Goal: Complete application form

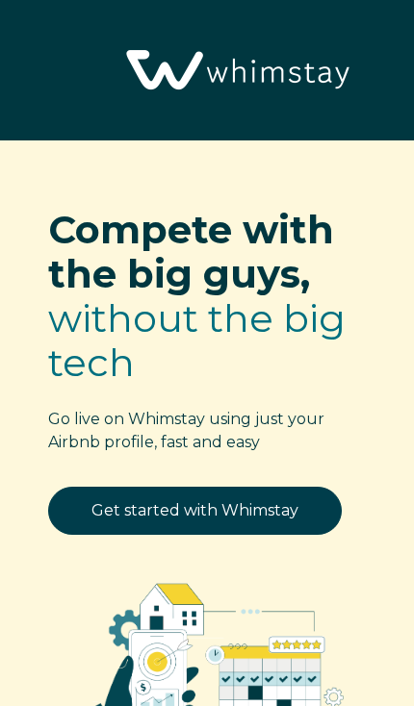
select select "US"
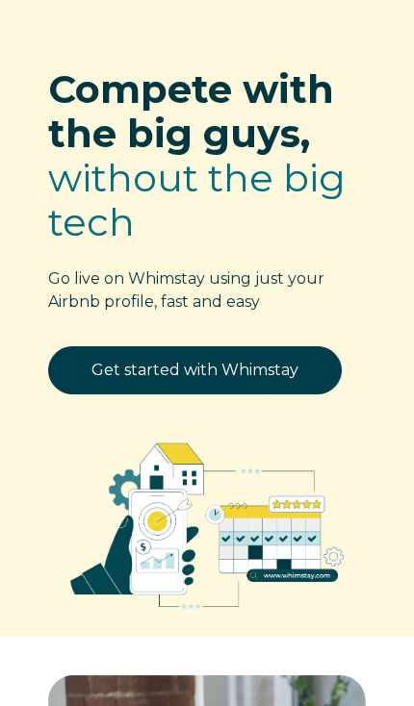
scroll to position [138, 0]
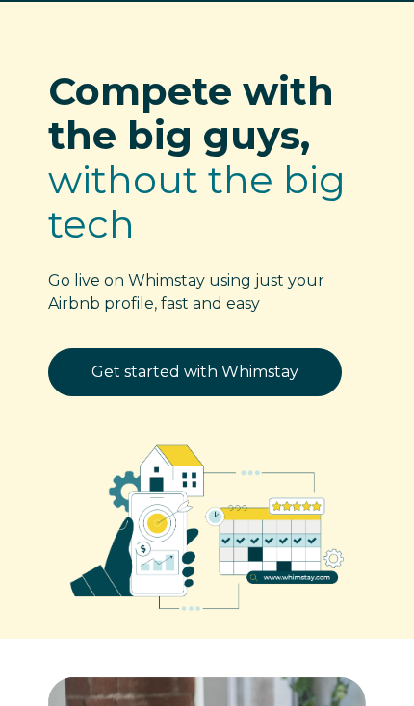
click at [274, 388] on link "Get started with Whimstay" at bounding box center [194, 372] width 293 height 48
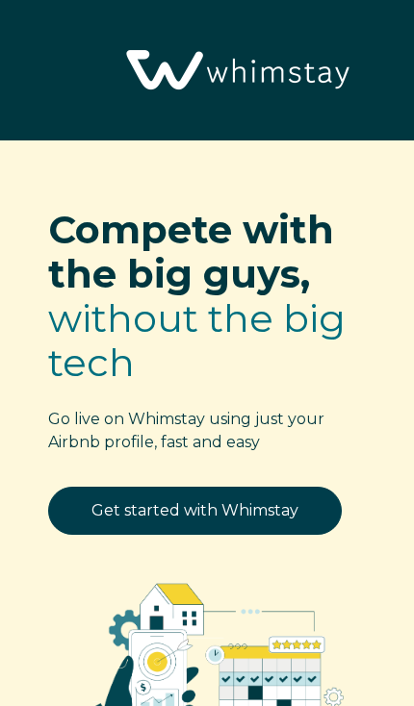
scroll to position [3219, 0]
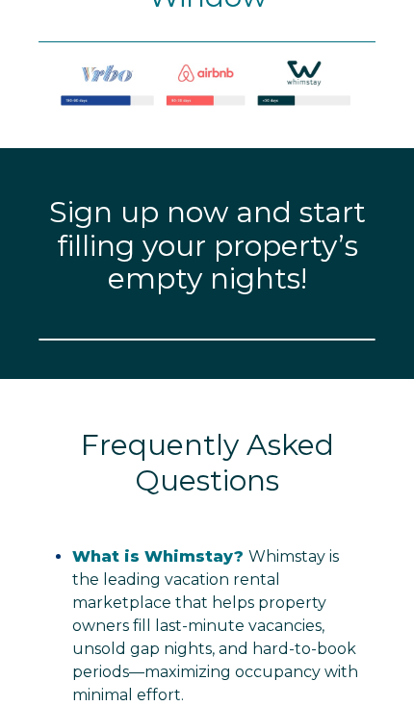
select select "US"
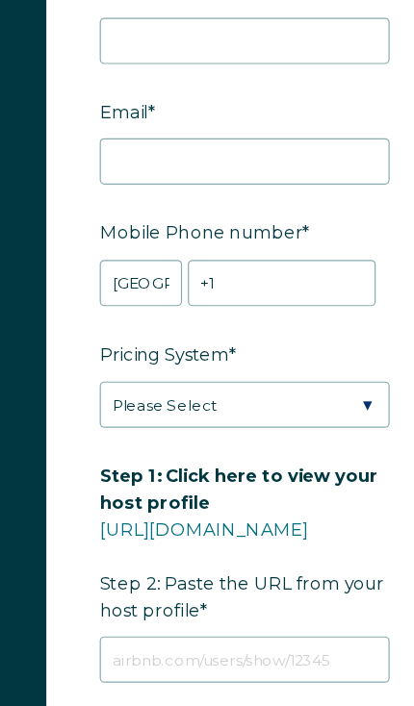
scroll to position [3680, 0]
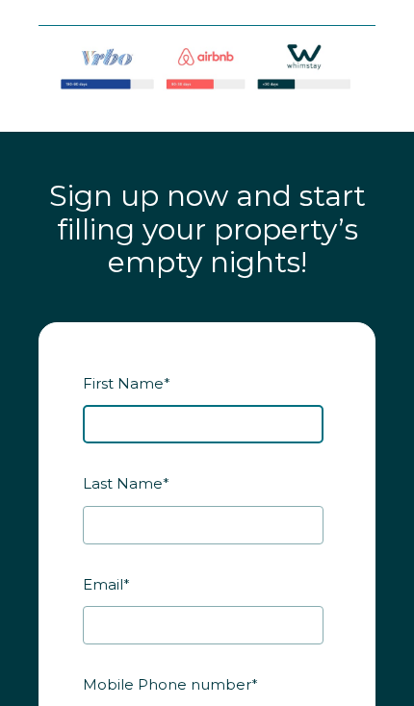
click at [242, 443] on input "First Name *" at bounding box center [203, 424] width 240 height 38
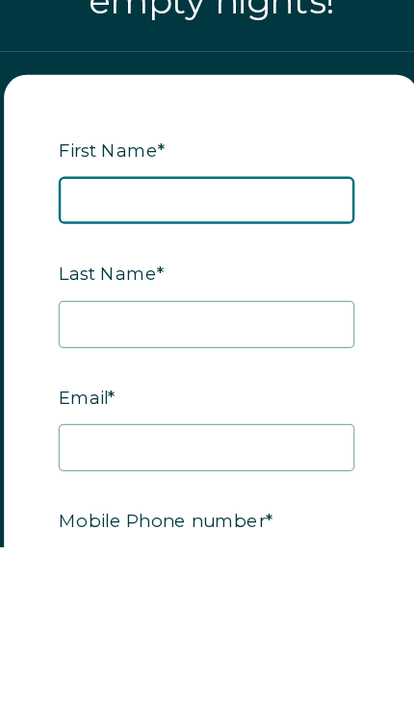
type input "B"
type input "Bobbie"
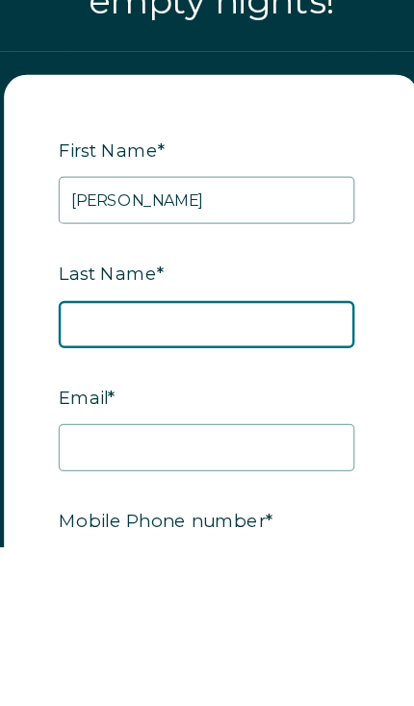
type input "Tumbleston"
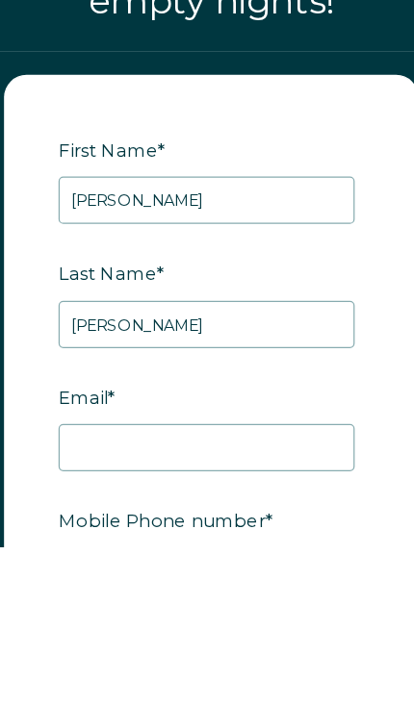
scroll to position [3432, 0]
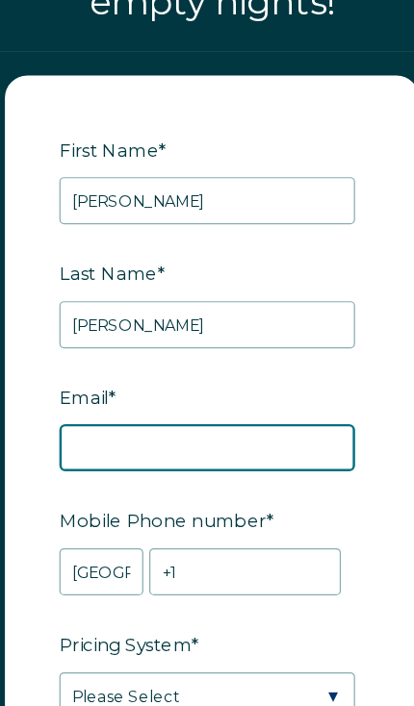
click at [204, 409] on input "Email *" at bounding box center [203, 428] width 240 height 38
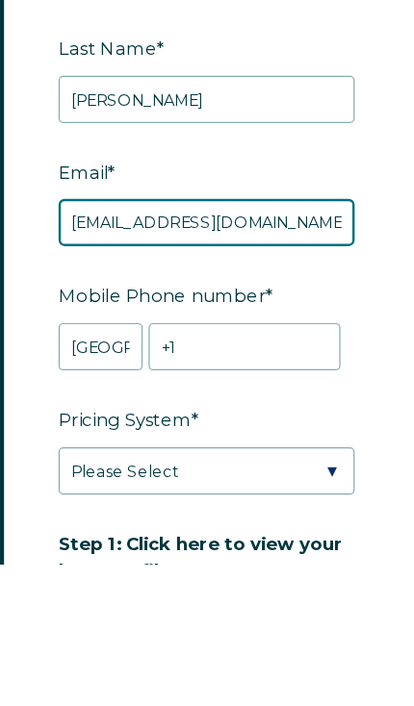
type input "mtumbleston@homesc.com"
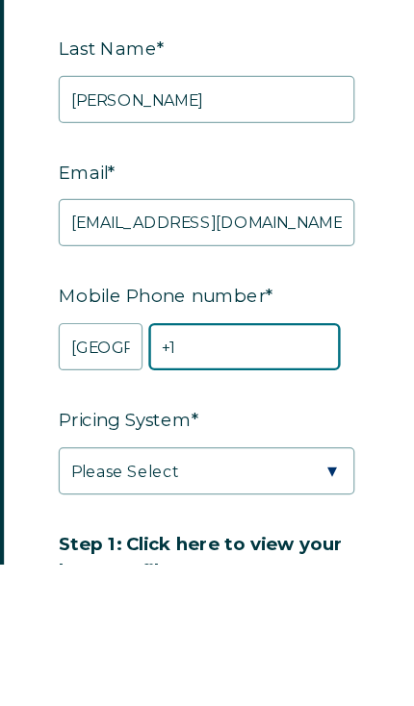
click at [217, 510] on input "+1" at bounding box center [234, 529] width 156 height 38
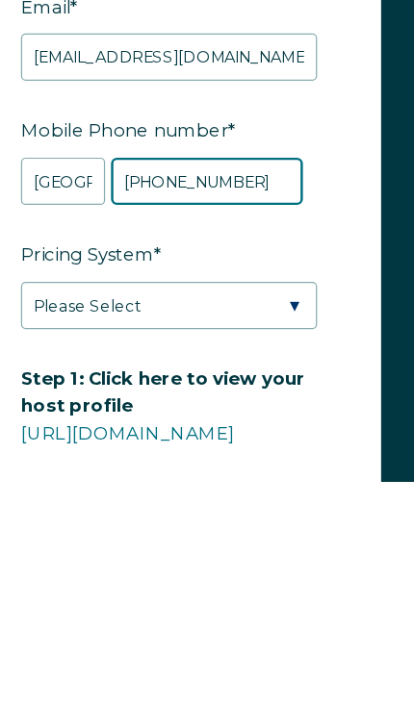
scroll to position [3499, 0]
type input "+1 8437081027"
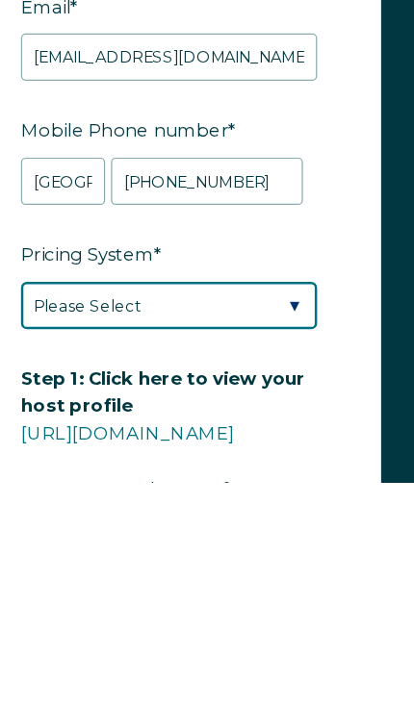
click at [209, 543] on select "Please Select Manual Airbnb Smart Pricing PriceLabs Wheelhouse Beyond Pricing 3…" at bounding box center [203, 562] width 240 height 38
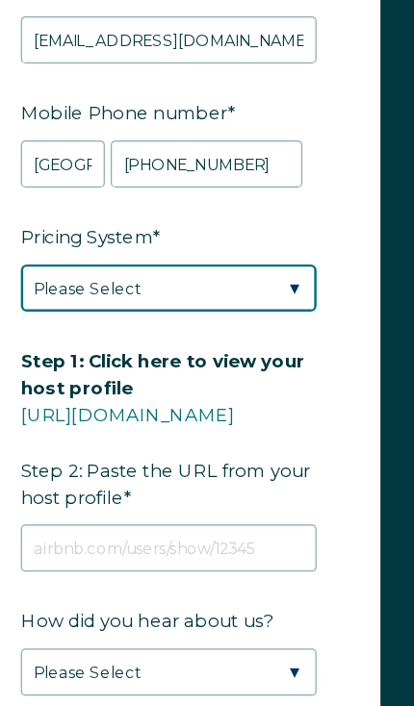
scroll to position [3763, 0]
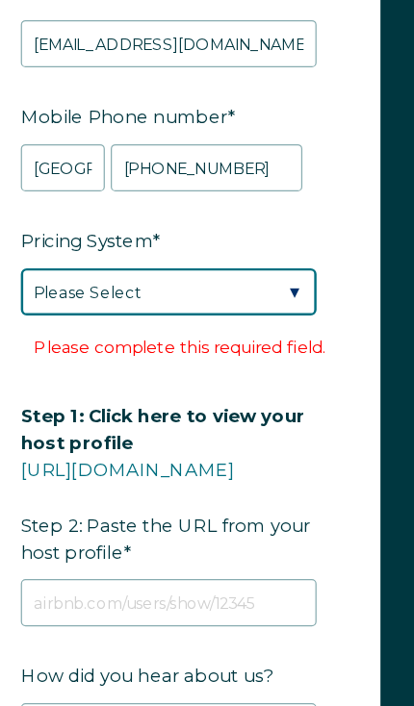
click at [219, 280] on select "Please Select Manual Airbnb Smart Pricing PriceLabs Wheelhouse Beyond Pricing 3…" at bounding box center [203, 299] width 240 height 38
select select "Manual"
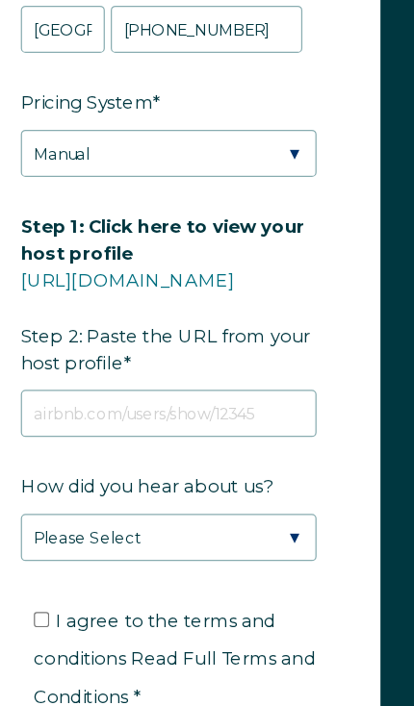
scroll to position [3884, 0]
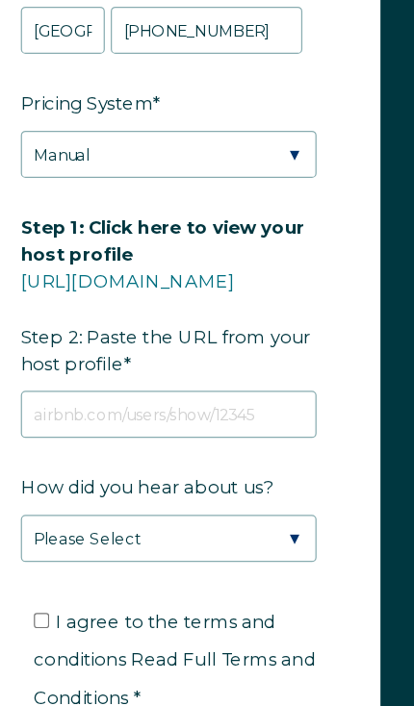
click at [247, 272] on link "[URL][DOMAIN_NAME]" at bounding box center [169, 281] width 173 height 18
click at [242, 272] on link "[URL][DOMAIN_NAME]" at bounding box center [169, 281] width 173 height 18
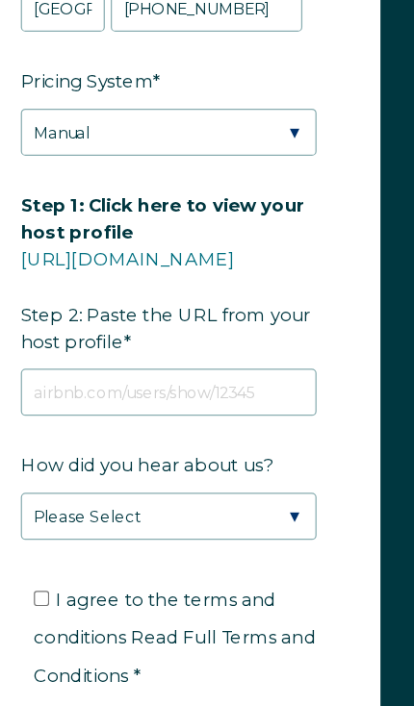
click at [200, 272] on link "[URL][DOMAIN_NAME]" at bounding box center [169, 281] width 173 height 18
click at [247, 272] on link "[URL][DOMAIN_NAME]" at bounding box center [169, 281] width 173 height 18
